Goal: Transaction & Acquisition: Purchase product/service

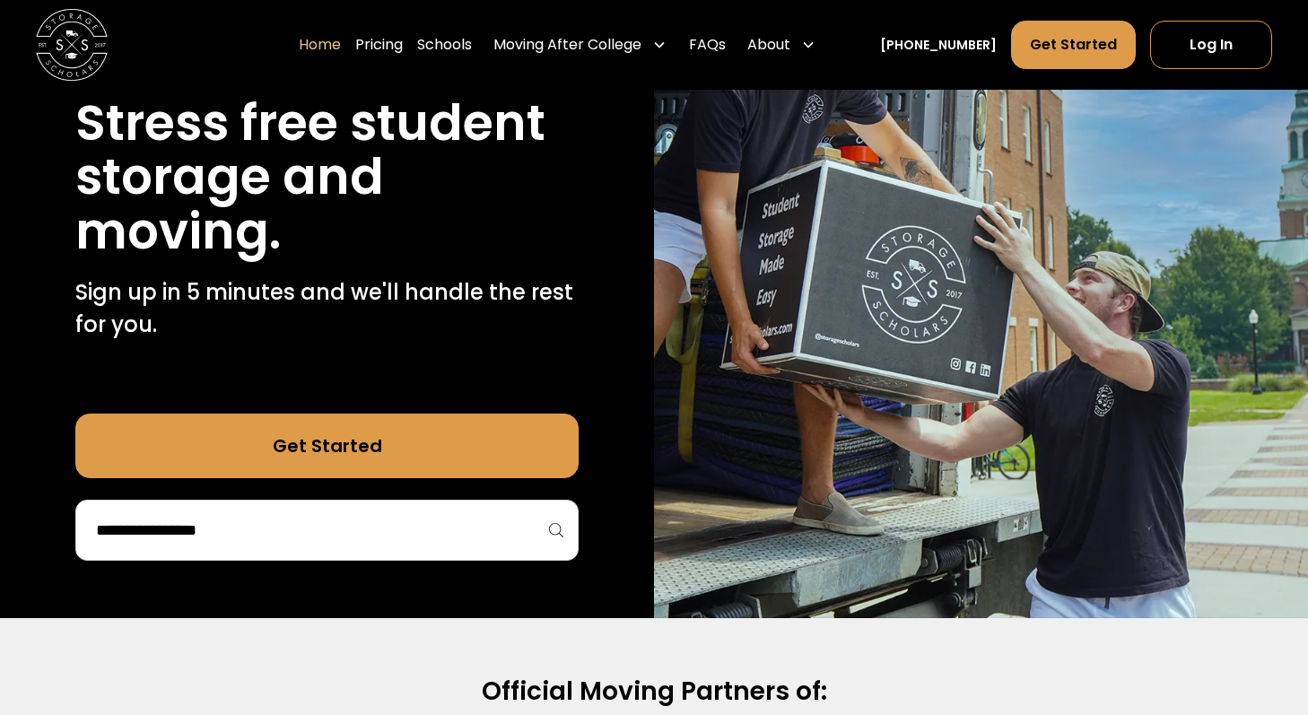
scroll to position [221, 0]
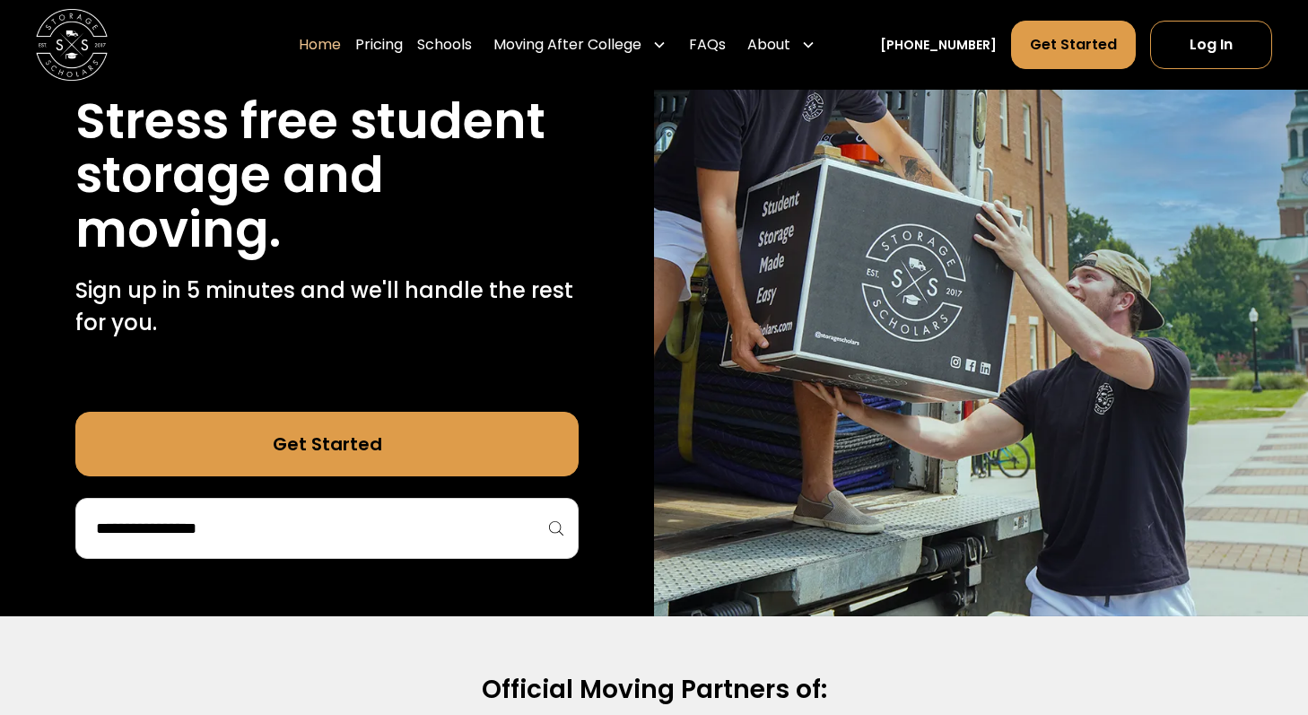
click at [406, 497] on div "Get Started" at bounding box center [326, 485] width 503 height 147
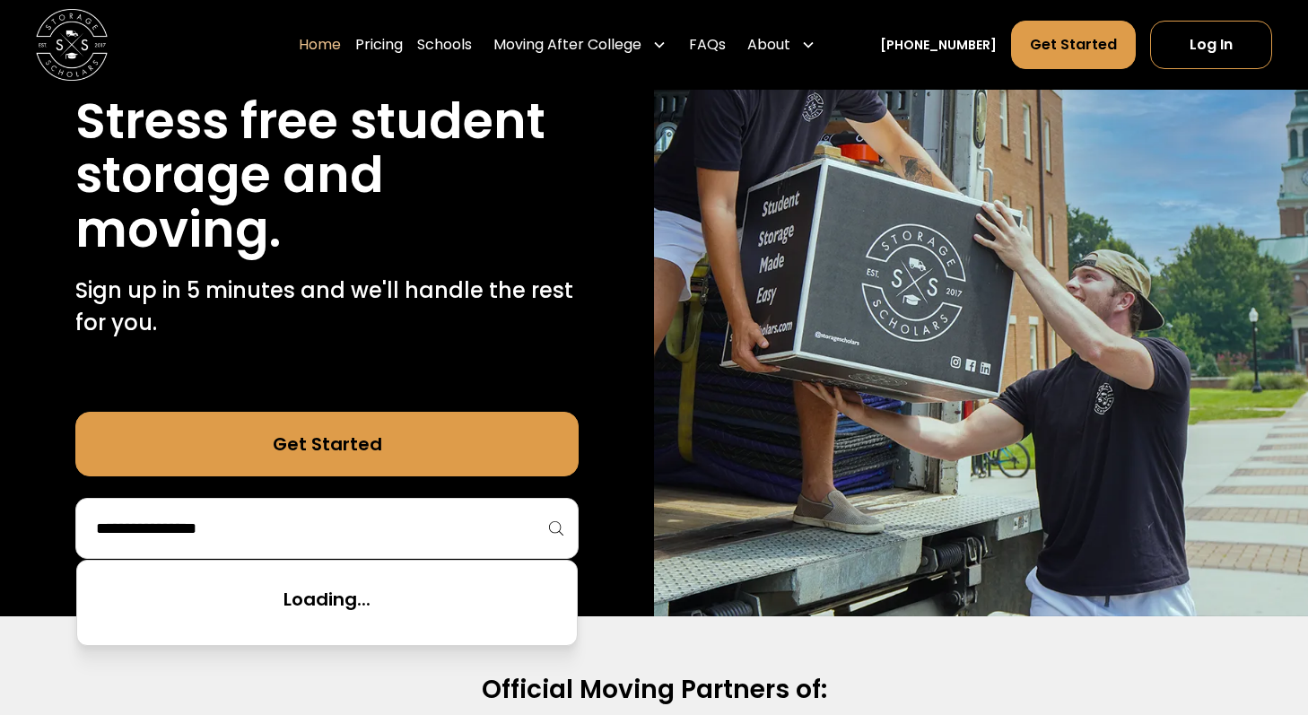
click at [395, 521] on input "search" at bounding box center [326, 528] width 465 height 30
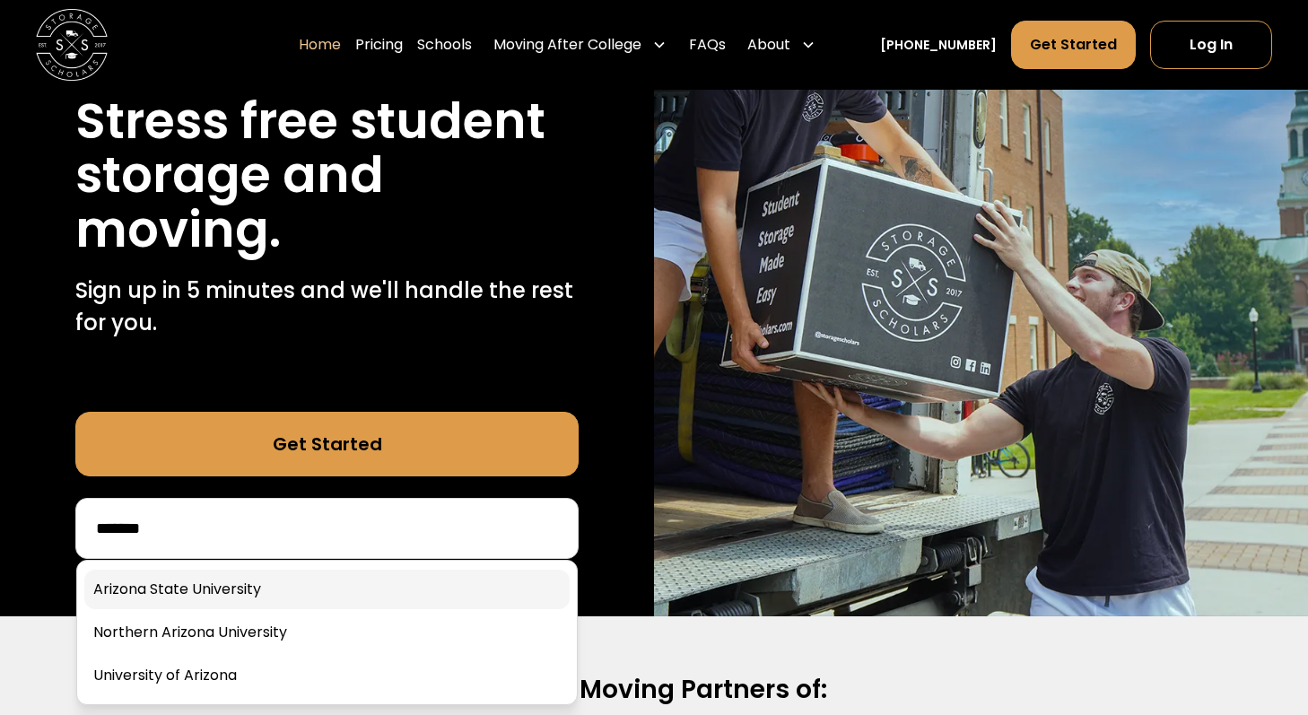
type input "*******"
click at [338, 590] on link at bounding box center [326, 588] width 485 height 39
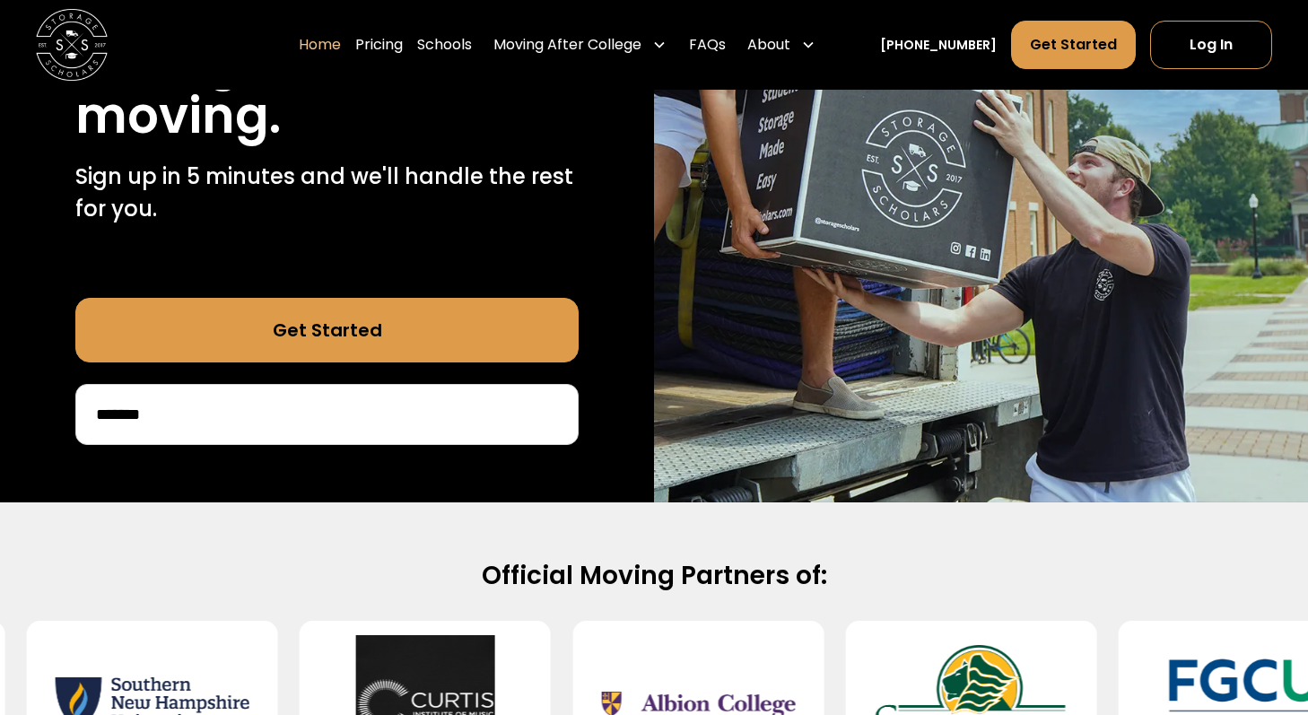
scroll to position [344, 0]
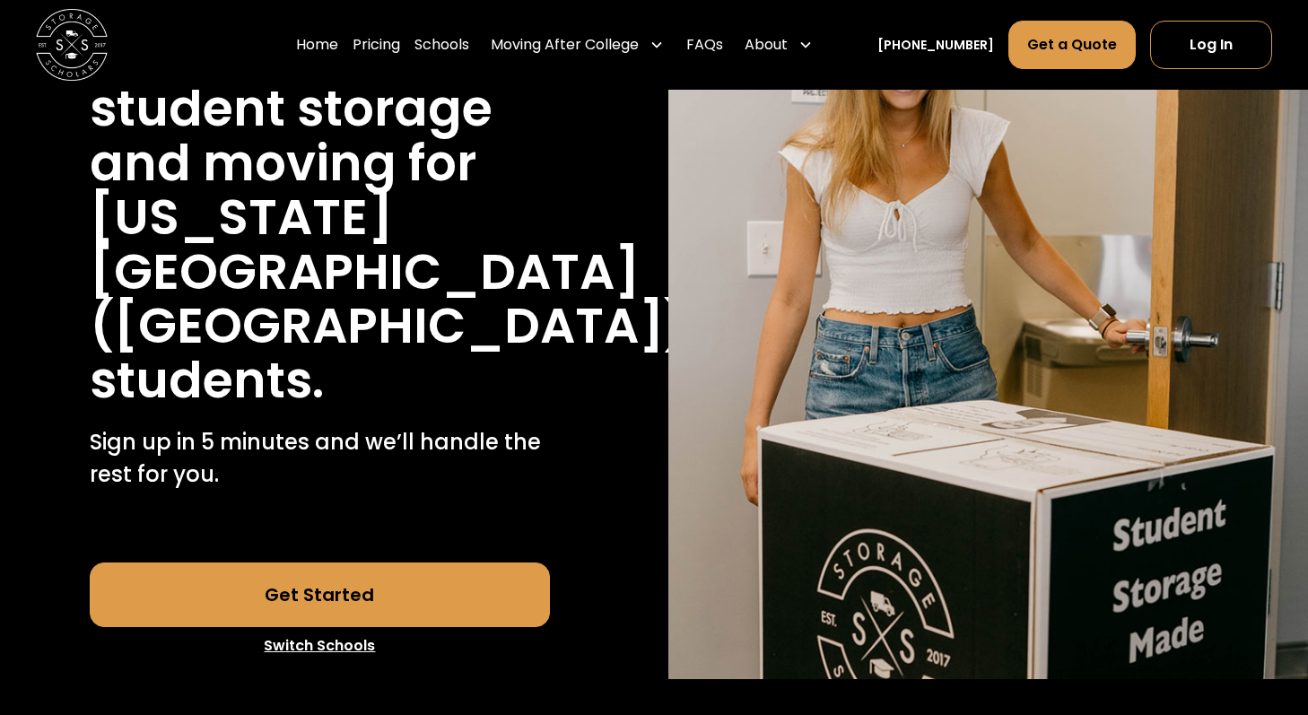
scroll to position [267, 0]
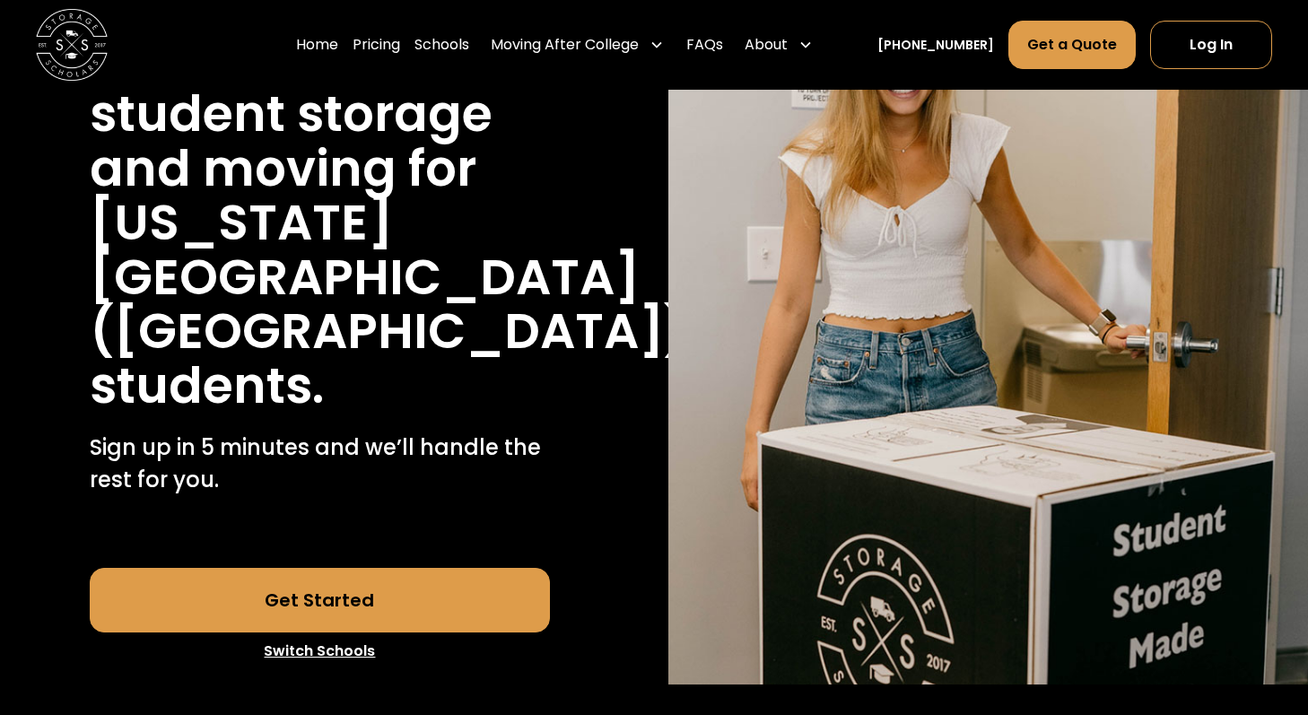
click at [437, 568] on link "Get Started" at bounding box center [320, 600] width 460 height 65
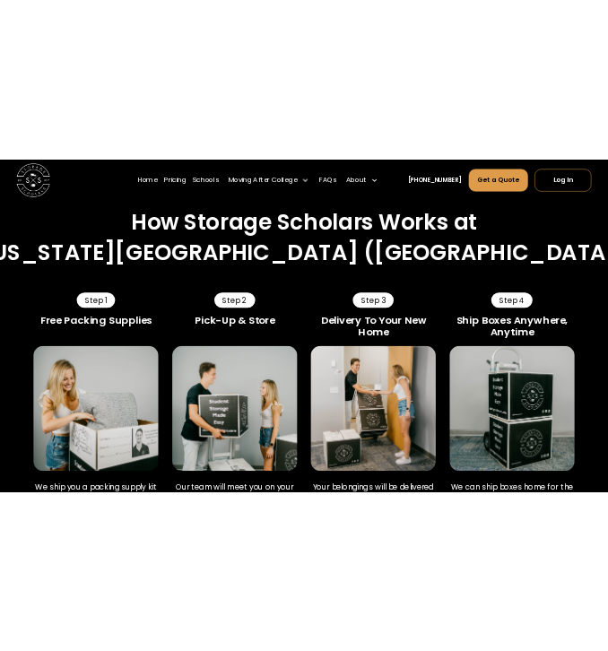
scroll to position [917, 0]
